Goal: Find specific page/section: Find specific page/section

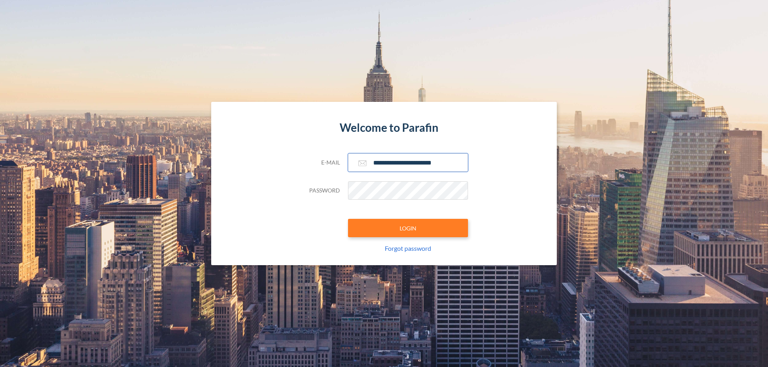
type input "**********"
click at [408, 228] on button "LOGIN" at bounding box center [408, 228] width 120 height 18
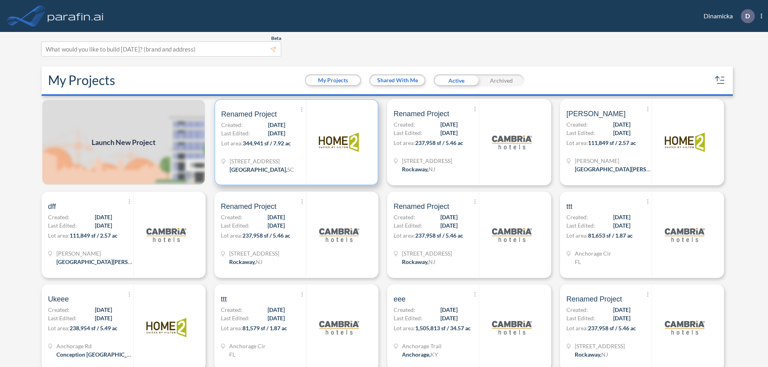
scroll to position [2, 0]
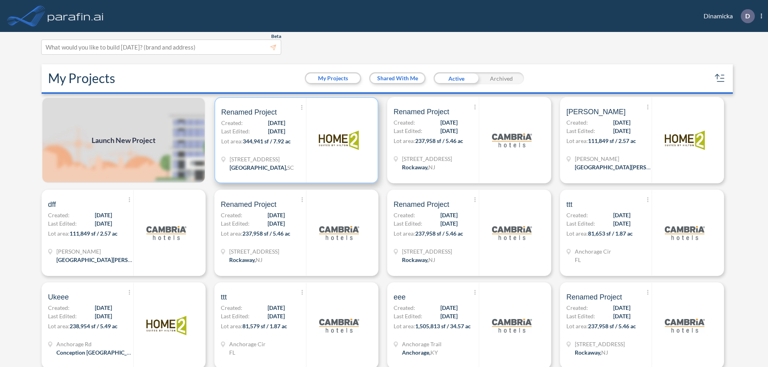
click at [295, 140] on p "Lot area: 344,941 sf / 7.92 ac" at bounding box center [263, 143] width 85 height 12
